Goal: Information Seeking & Learning: Check status

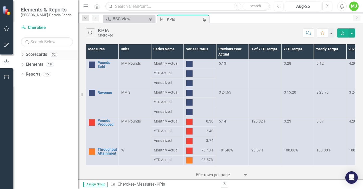
click at [22, 54] on icon "Dropdown" at bounding box center [23, 55] width 4 height 3
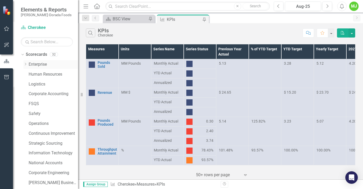
click at [25, 64] on icon "Dropdown" at bounding box center [25, 63] width 4 height 3
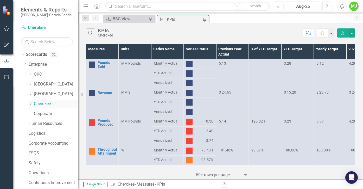
click at [48, 102] on link "Cherokee" at bounding box center [56, 104] width 44 height 6
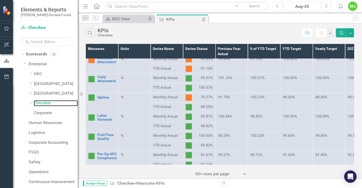
scroll to position [78, 0]
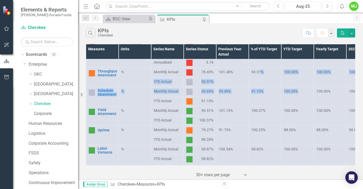
drag, startPoint x: 304, startPoint y: 87, endPoint x: 231, endPoint y: 82, distance: 73.5
click at [249, 83] on tbody "Pounds Sold Link Open Element MM Pounds Monthly Actual 5.13 3.28 5.12 4.20 YTD …" at bounding box center [232, 169] width 293 height 376
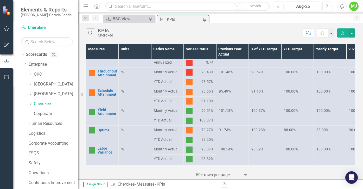
drag, startPoint x: 235, startPoint y: 70, endPoint x: 236, endPoint y: 62, distance: 8.1
click at [235, 69] on div "101.48%" at bounding box center [232, 71] width 27 height 5
click at [241, 26] on div "Search KPIs Cherokee Comment Favorite PDF" at bounding box center [220, 31] width 285 height 17
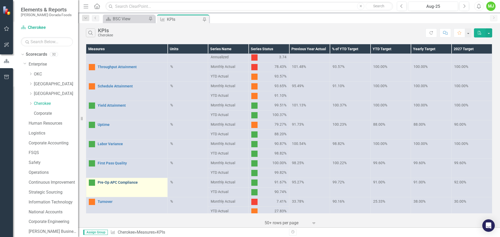
click at [121, 181] on link "Pre-Op APC Compliance" at bounding box center [131, 183] width 67 height 4
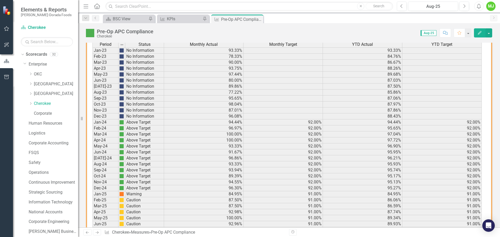
scroll to position [338, 0]
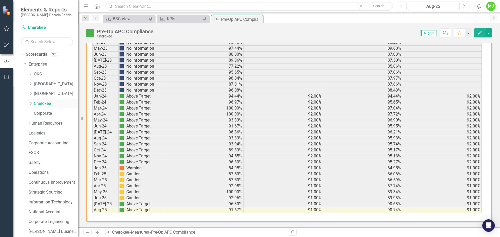
click at [48, 104] on link "Cherokee" at bounding box center [56, 104] width 44 height 6
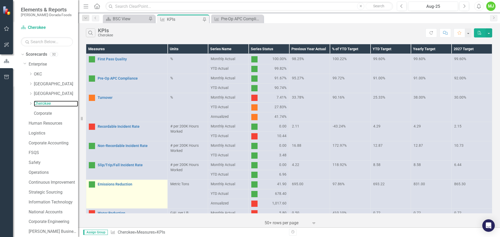
scroll to position [208, 0]
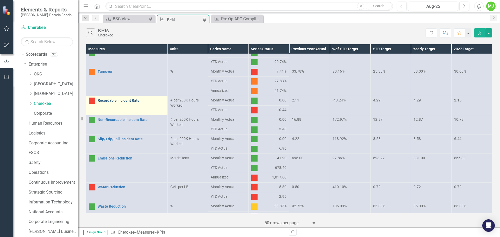
click at [112, 101] on link "Recordable Incident Rate" at bounding box center [131, 101] width 67 height 4
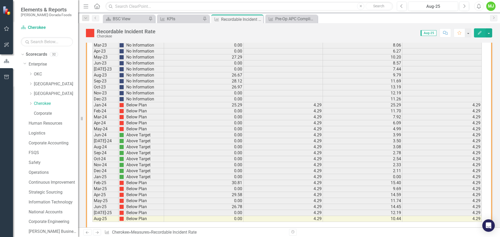
scroll to position [333, 0]
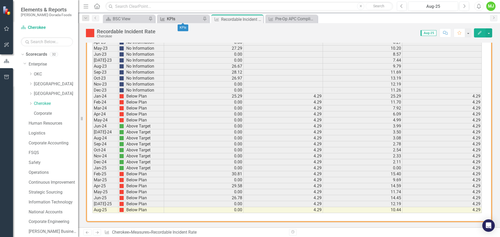
click at [185, 19] on div "KPIs" at bounding box center [184, 19] width 34 height 7
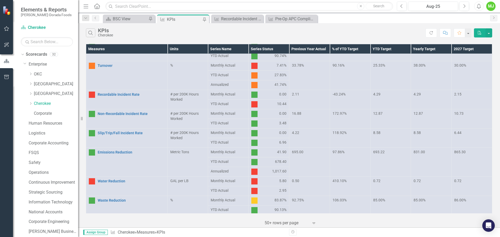
scroll to position [216, 0]
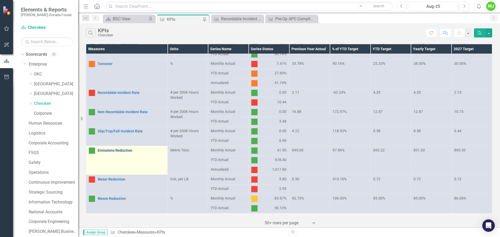
click at [113, 150] on link "Emissions Reduction" at bounding box center [131, 151] width 67 height 4
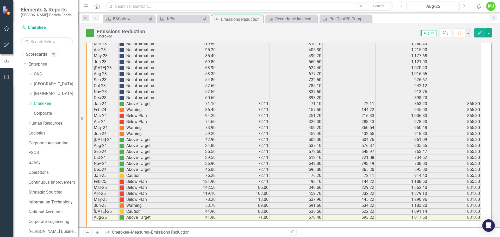
scroll to position [333, 0]
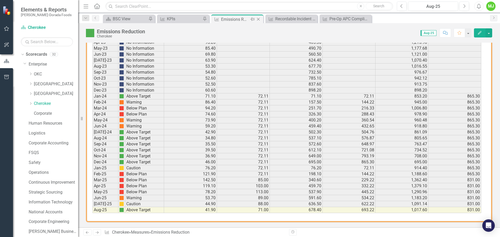
click at [257, 20] on icon "Close" at bounding box center [258, 19] width 5 height 4
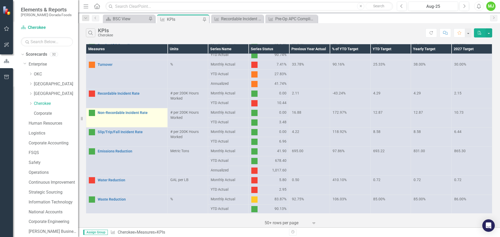
scroll to position [216, 0]
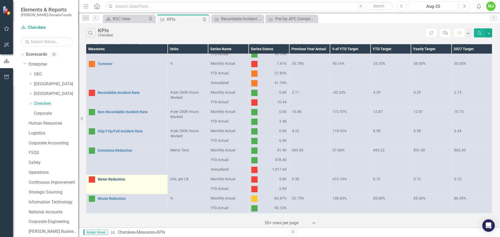
click at [123, 181] on link "Water Reduction" at bounding box center [131, 179] width 67 height 4
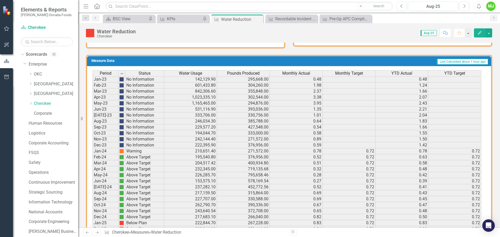
scroll to position [333, 0]
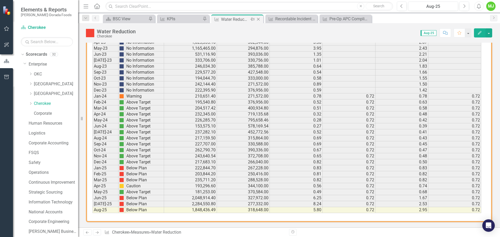
click at [259, 19] on icon "Close" at bounding box center [258, 19] width 5 height 4
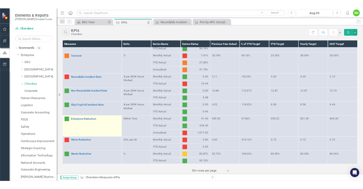
scroll to position [216, 0]
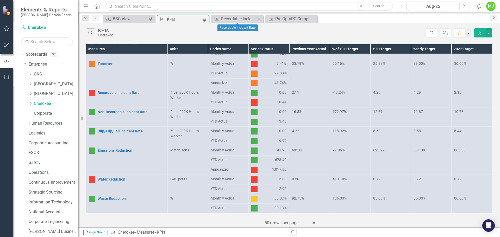
click at [259, 18] on icon "Close" at bounding box center [258, 19] width 5 height 4
click at [260, 19] on icon "Close" at bounding box center [258, 19] width 5 height 4
